Goal: Task Accomplishment & Management: Use online tool/utility

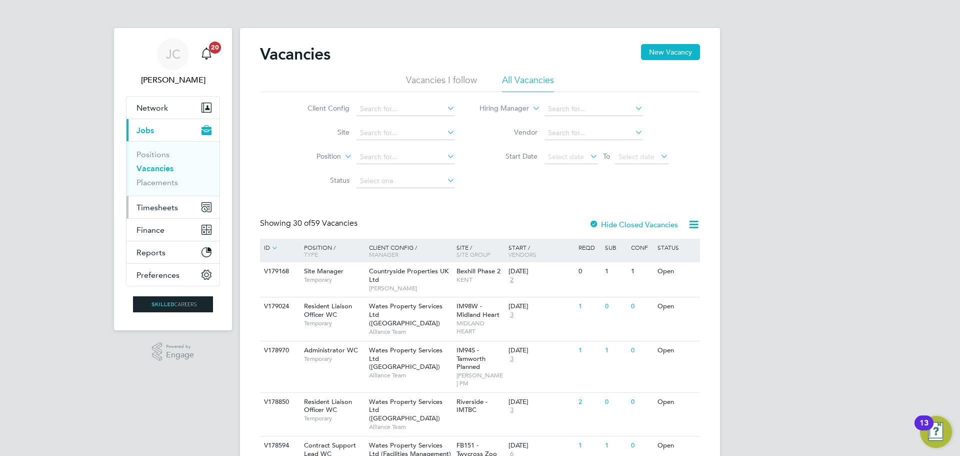
click at [151, 212] on span "Timesheets" at bounding box center [158, 208] width 42 height 10
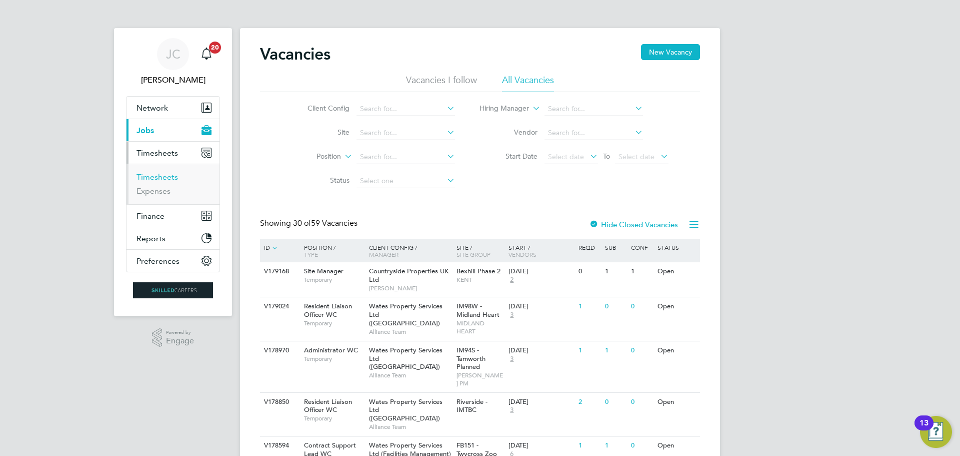
click at [160, 179] on link "Timesheets" at bounding box center [158, 177] width 42 height 10
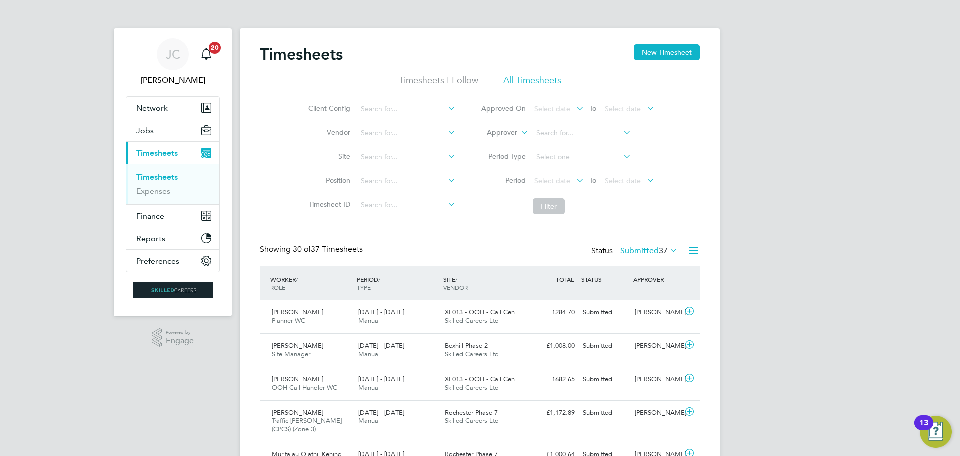
click at [406, 101] on li "Client Config" at bounding box center [381, 109] width 176 height 24
drag, startPoint x: 408, startPoint y: 135, endPoint x: 405, endPoint y: 139, distance: 5.4
click at [407, 135] on input at bounding box center [407, 133] width 99 height 14
drag, startPoint x: 423, startPoint y: 190, endPoint x: 417, endPoint y: 193, distance: 6.3
click at [421, 190] on li "Position" at bounding box center [381, 181] width 176 height 24
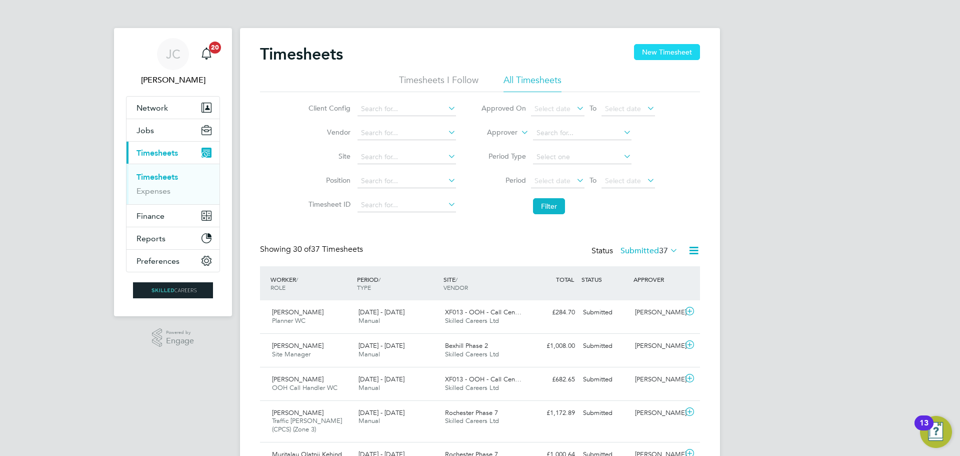
click at [672, 51] on button "New Timesheet" at bounding box center [667, 52] width 66 height 16
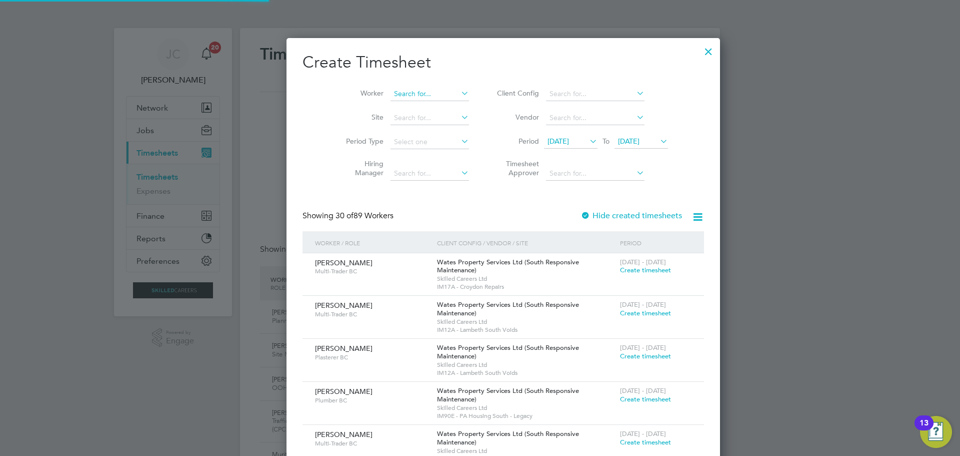
click at [391, 94] on input at bounding box center [430, 94] width 79 height 14
type input "[PERSON_NAME]"
click at [388, 109] on b "[PERSON_NAME]" at bounding box center [400, 107] width 58 height 9
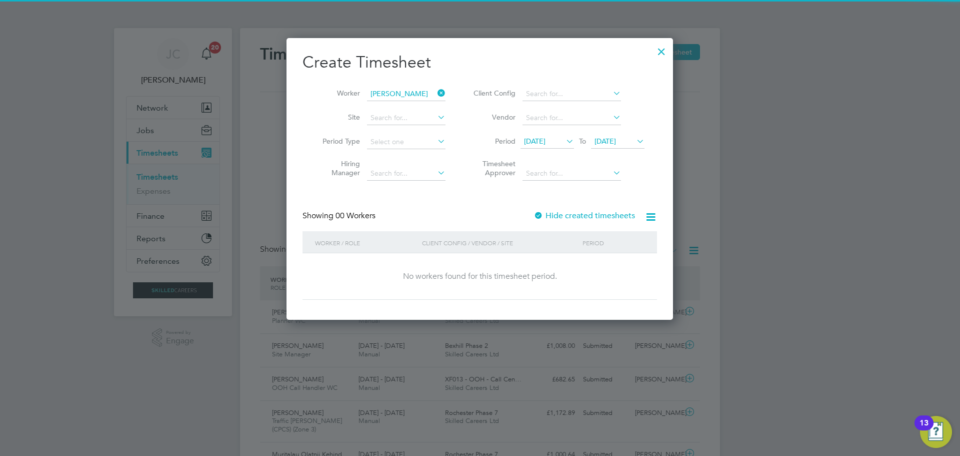
click at [616, 138] on span "[DATE]" at bounding box center [606, 141] width 22 height 9
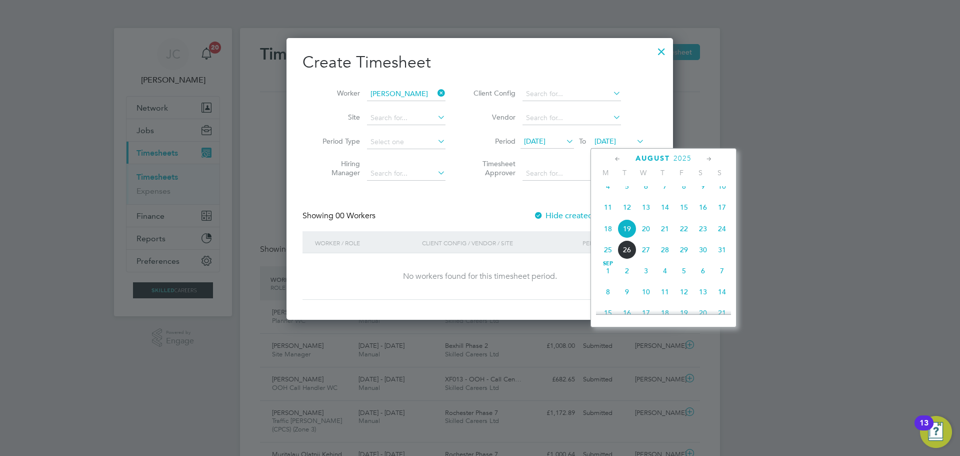
click at [640, 124] on li "Vendor" at bounding box center [557, 118] width 199 height 24
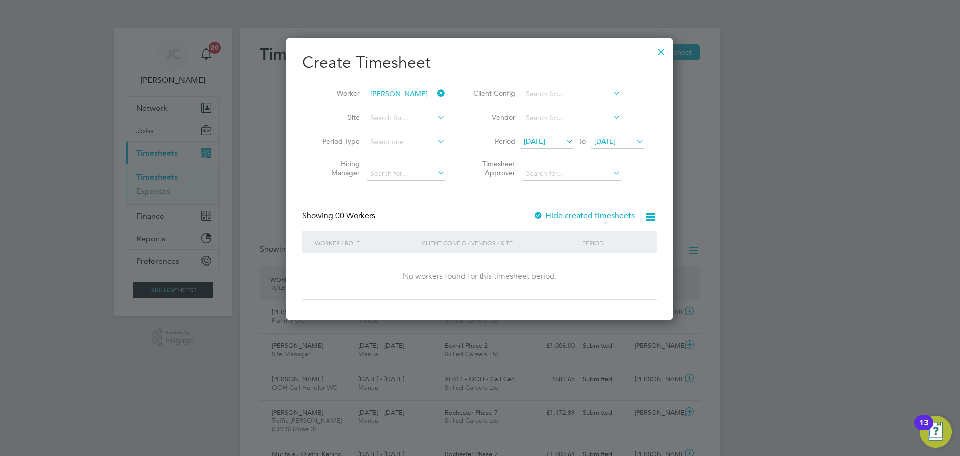
click at [640, 133] on li "Period [DATE] To [DATE]" at bounding box center [557, 142] width 199 height 24
click at [635, 143] on icon at bounding box center [635, 141] width 0 height 14
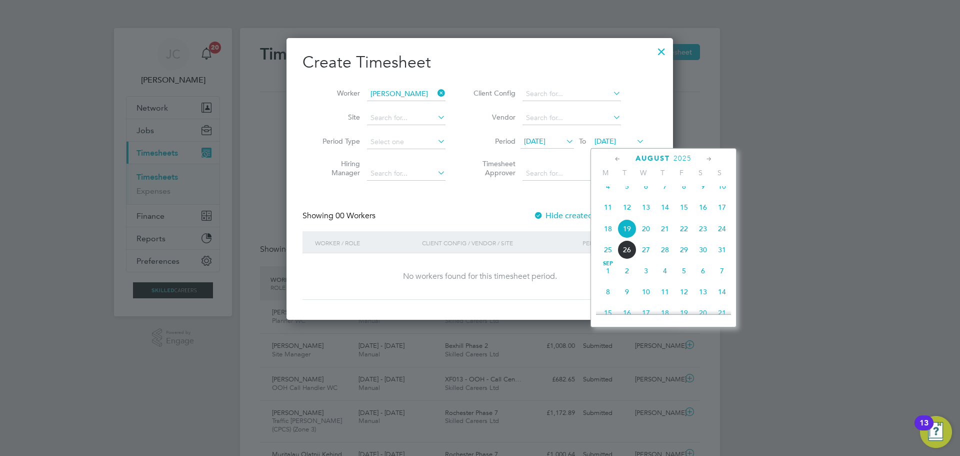
click at [688, 238] on span "22" at bounding box center [684, 228] width 19 height 19
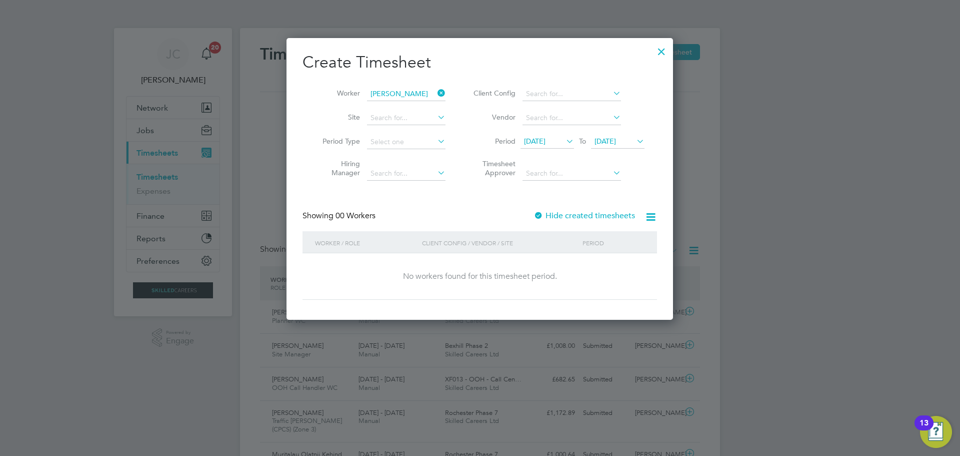
click at [612, 211] on label "Hide created timesheets" at bounding box center [585, 216] width 102 height 10
click at [609, 215] on label "Hide created timesheets" at bounding box center [585, 216] width 102 height 10
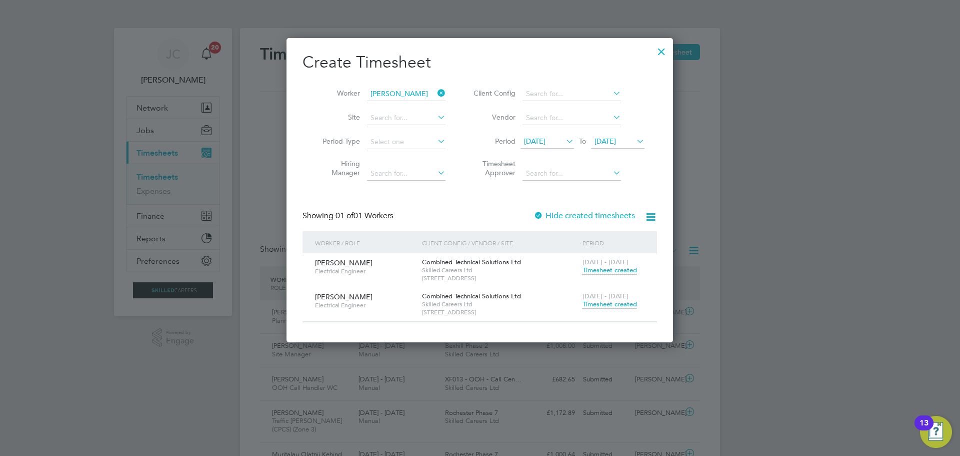
click at [604, 304] on span "Timesheet created" at bounding box center [610, 304] width 55 height 9
